Goal: Navigation & Orientation: Find specific page/section

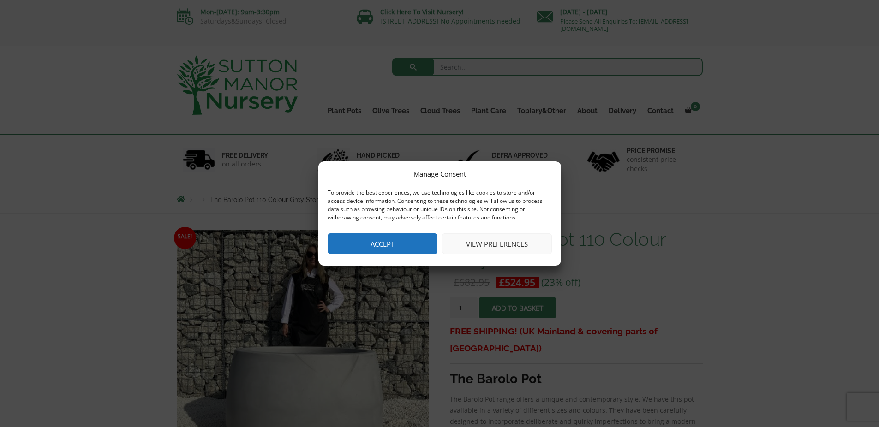
click at [389, 242] on button "Accept" at bounding box center [382, 243] width 110 height 21
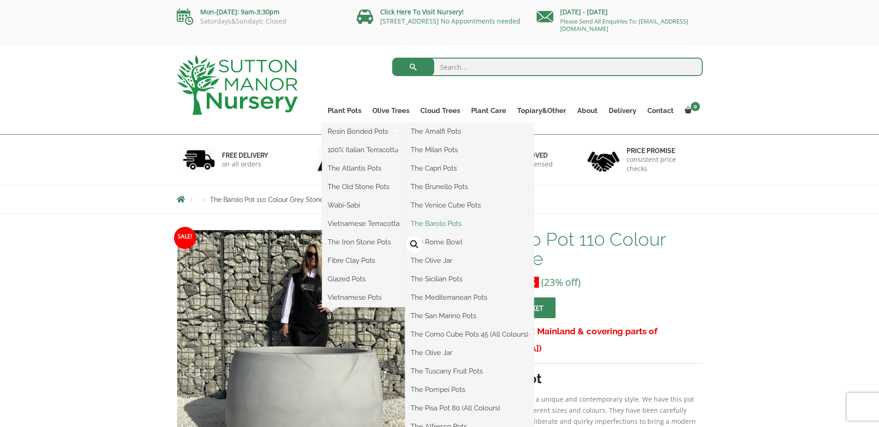
click at [439, 224] on link "The Barolo Pots" at bounding box center [469, 224] width 129 height 14
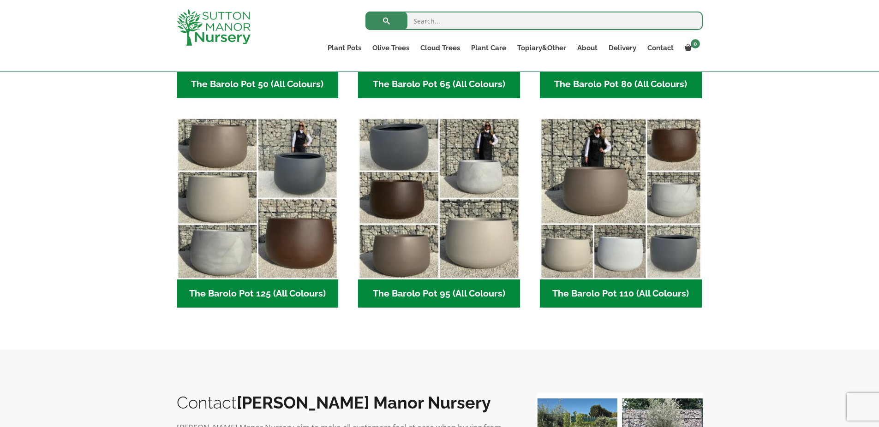
scroll to position [406, 0]
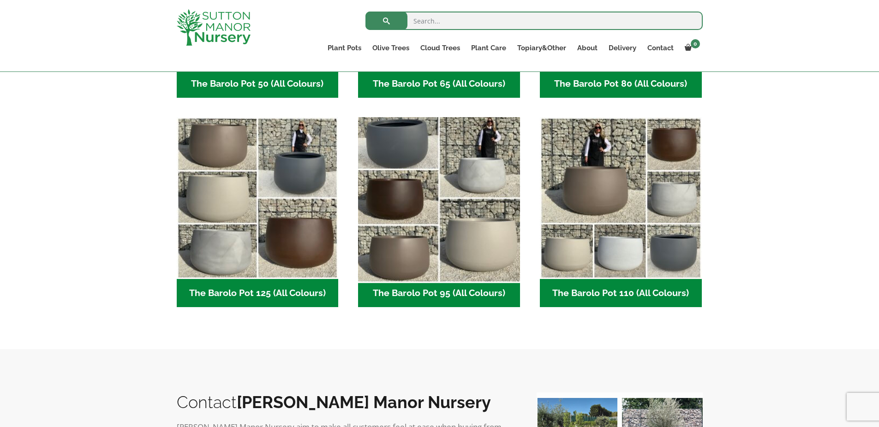
click at [478, 178] on img "Visit product category The Barolo Pot 95 (All Colours)" at bounding box center [439, 198] width 170 height 170
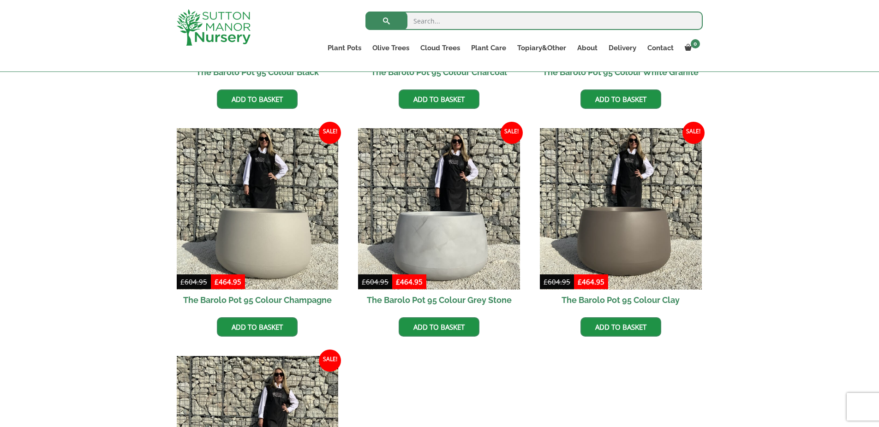
scroll to position [408, 0]
